Goal: Navigation & Orientation: Find specific page/section

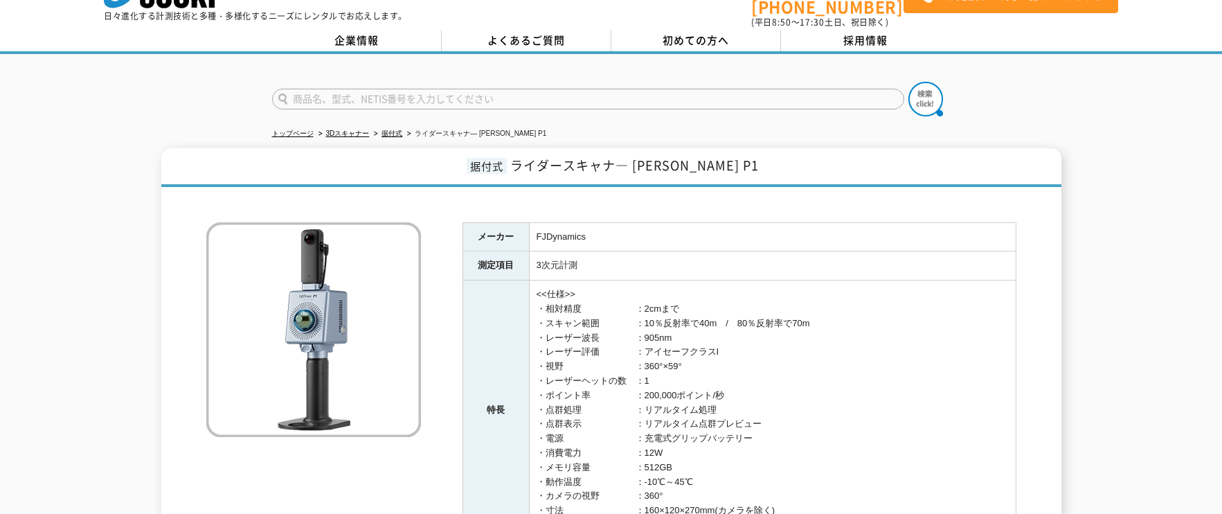
scroll to position [16, 0]
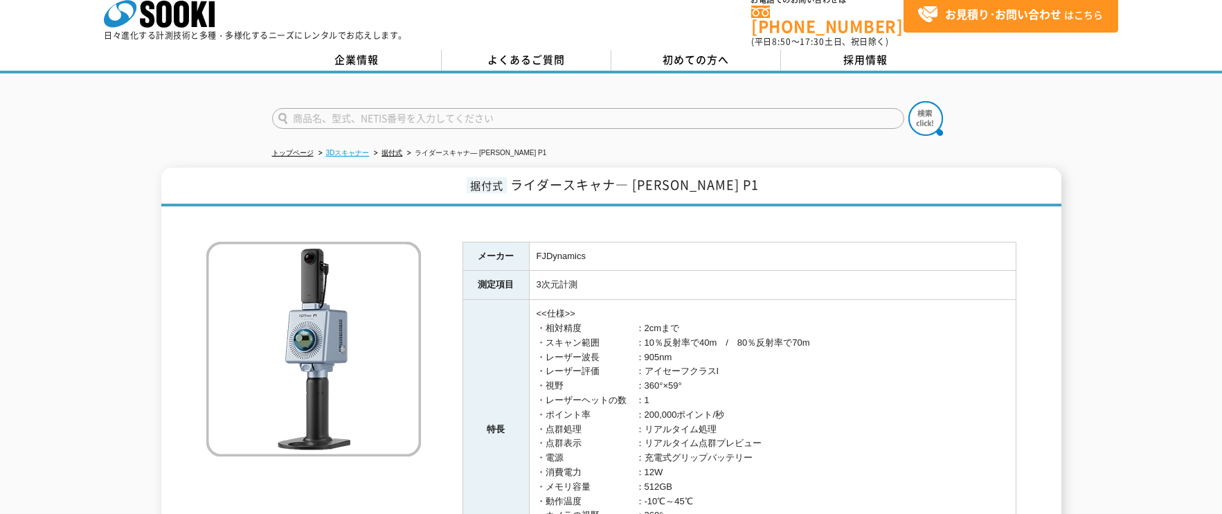
click at [355, 149] on link "3Dスキャナー" at bounding box center [348, 153] width 44 height 8
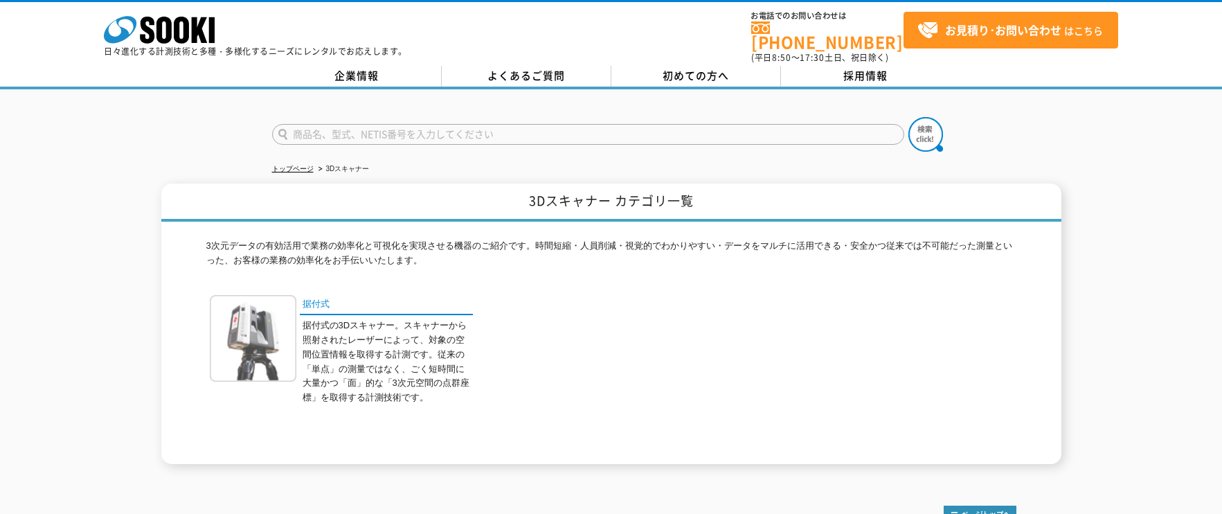
click at [262, 325] on img at bounding box center [253, 338] width 87 height 87
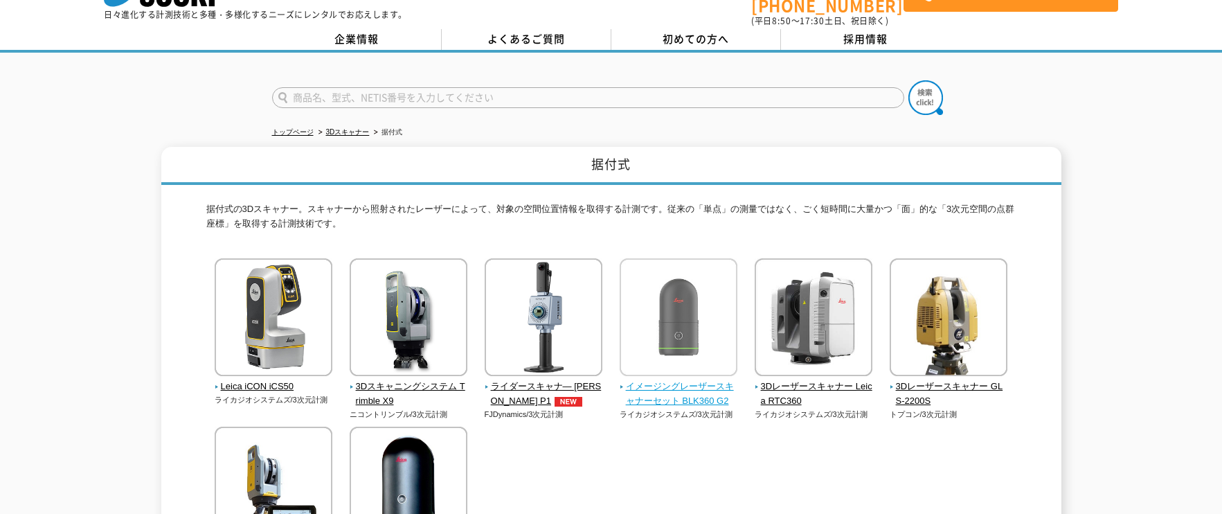
scroll to position [69, 0]
